Goal: Task Accomplishment & Management: Manage account settings

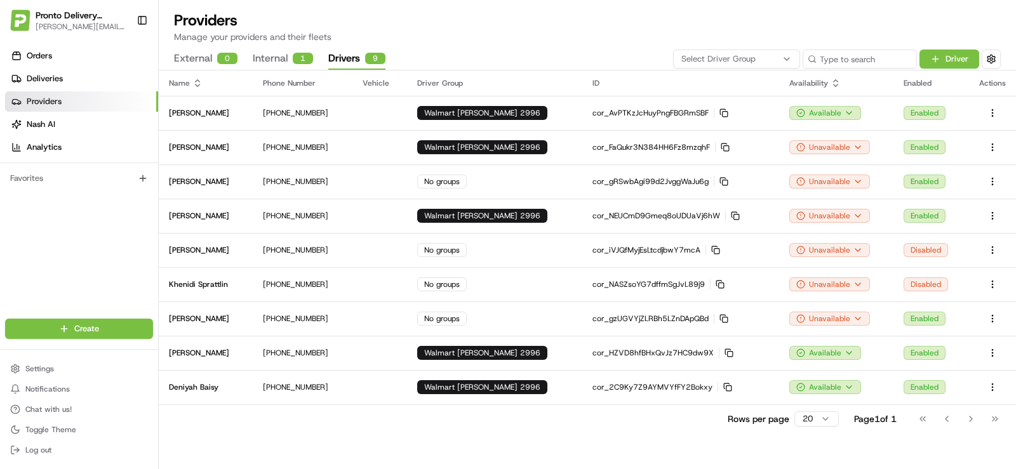
click at [354, 61] on button "Drivers 9" at bounding box center [356, 59] width 57 height 22
click at [197, 218] on p "[PERSON_NAME]" at bounding box center [199, 216] width 60 height 10
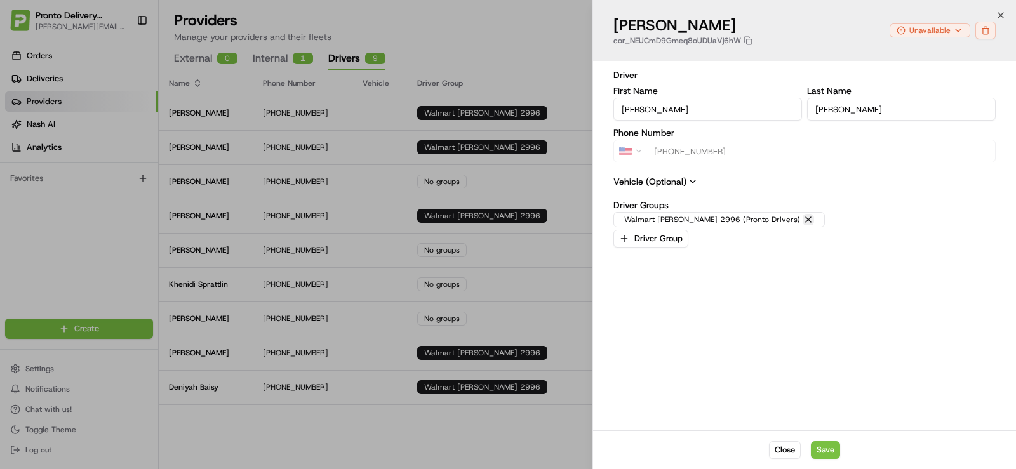
click at [803, 220] on button at bounding box center [808, 219] width 11 height 11
click at [833, 454] on button "Save" at bounding box center [825, 450] width 29 height 18
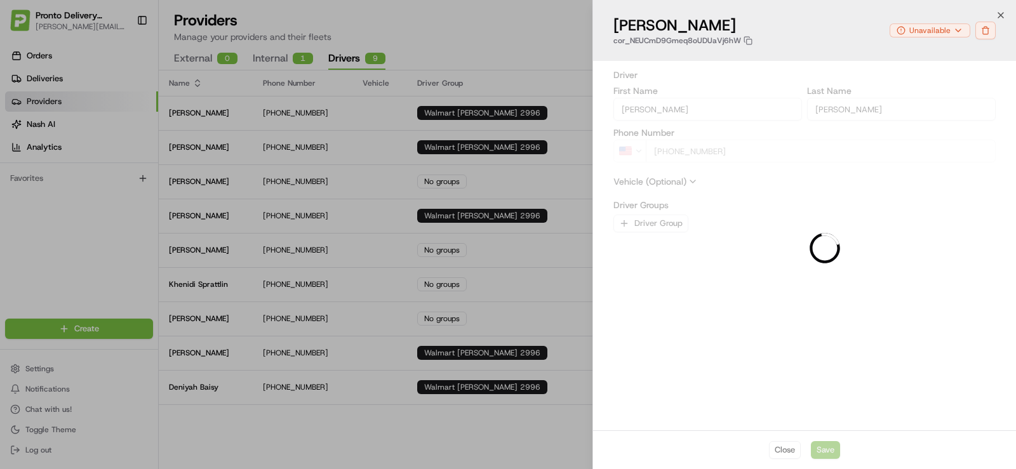
type input "+1"
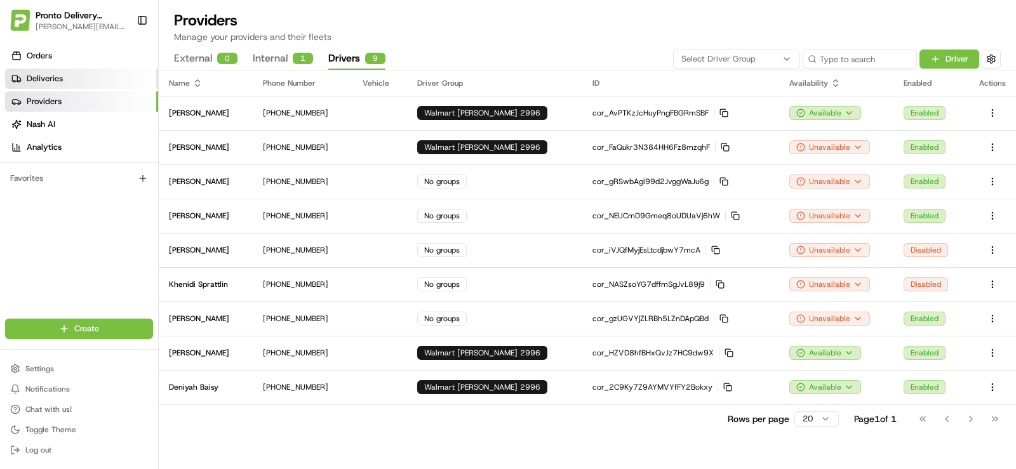
click at [78, 82] on link "Deliveries" at bounding box center [81, 79] width 153 height 20
